Goal: Information Seeking & Learning: Learn about a topic

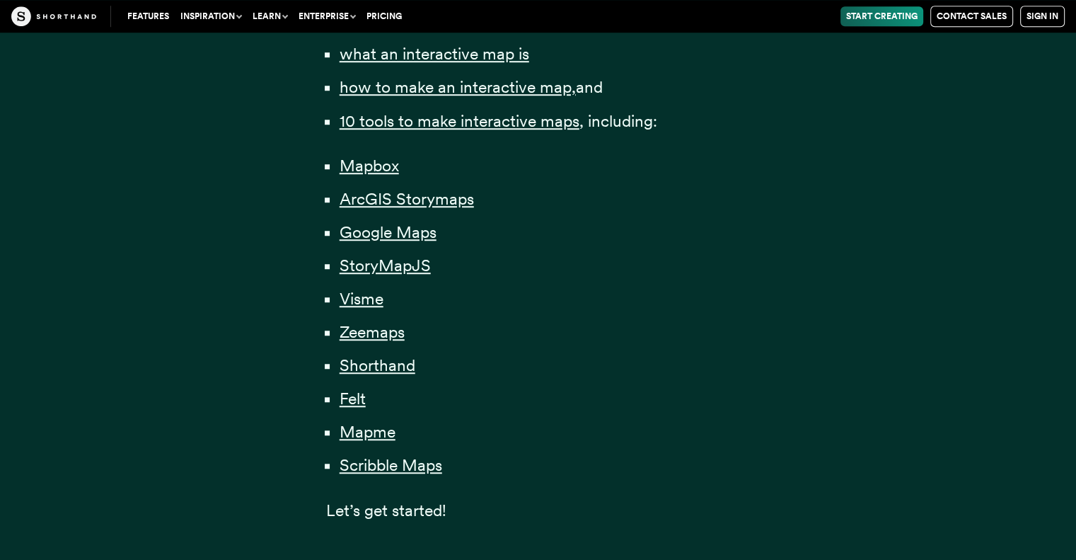
scroll to position [1061, 0]
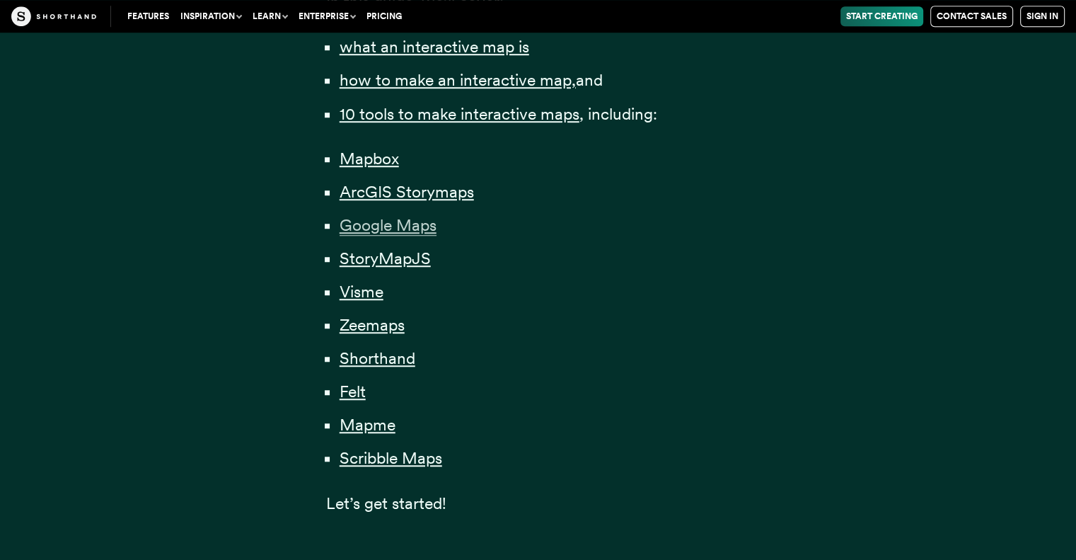
click at [405, 228] on span "Google Maps" at bounding box center [388, 225] width 97 height 21
click at [417, 463] on span "Scribble Maps" at bounding box center [391, 458] width 103 height 21
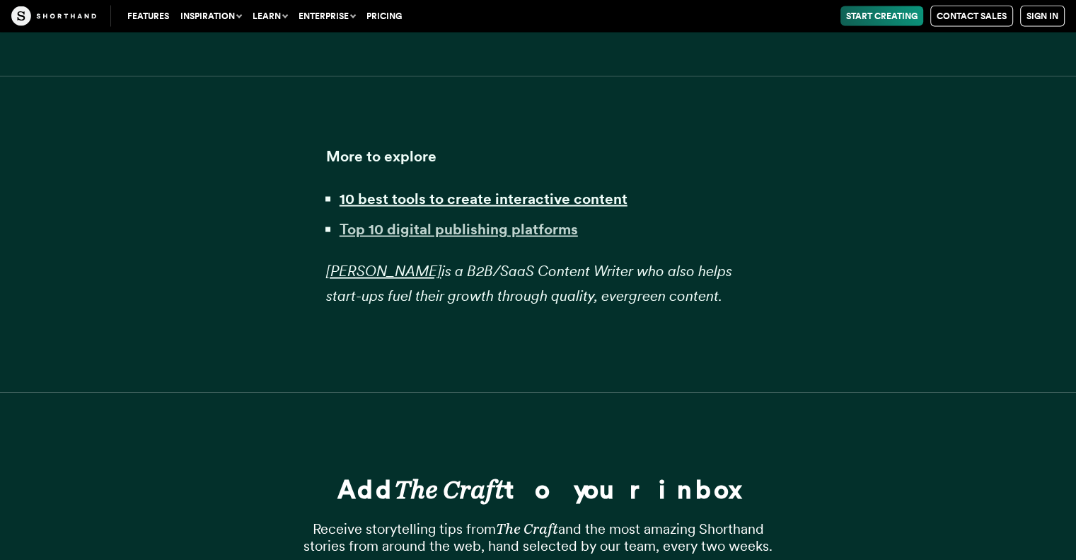
scroll to position [35113, 0]
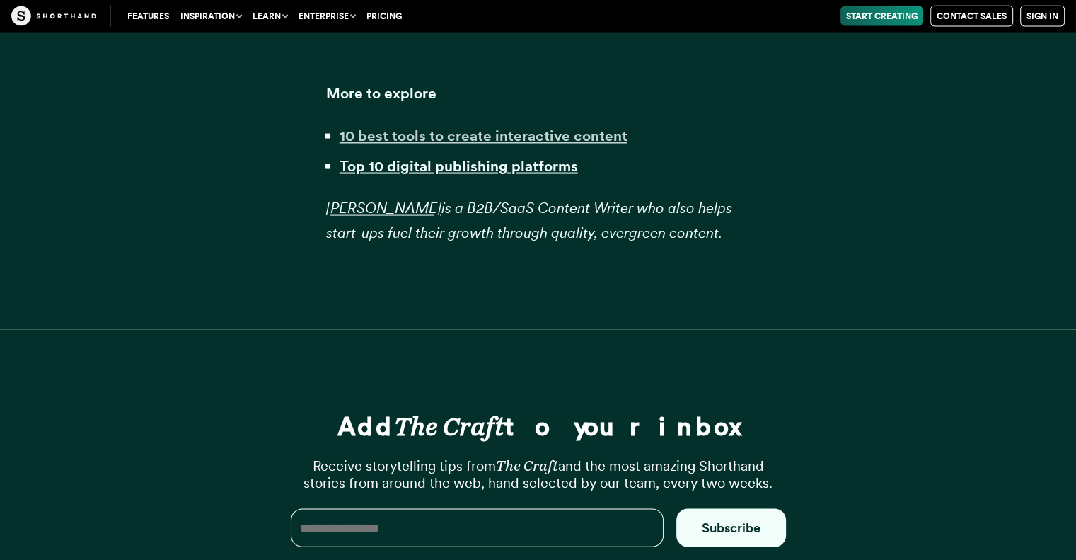
click at [417, 127] on strong "10 best tools to create interactive content" at bounding box center [484, 136] width 288 height 18
click at [434, 157] on strong "Top 10 digital publishing platforms" at bounding box center [459, 166] width 238 height 18
